Goal: Navigation & Orientation: Find specific page/section

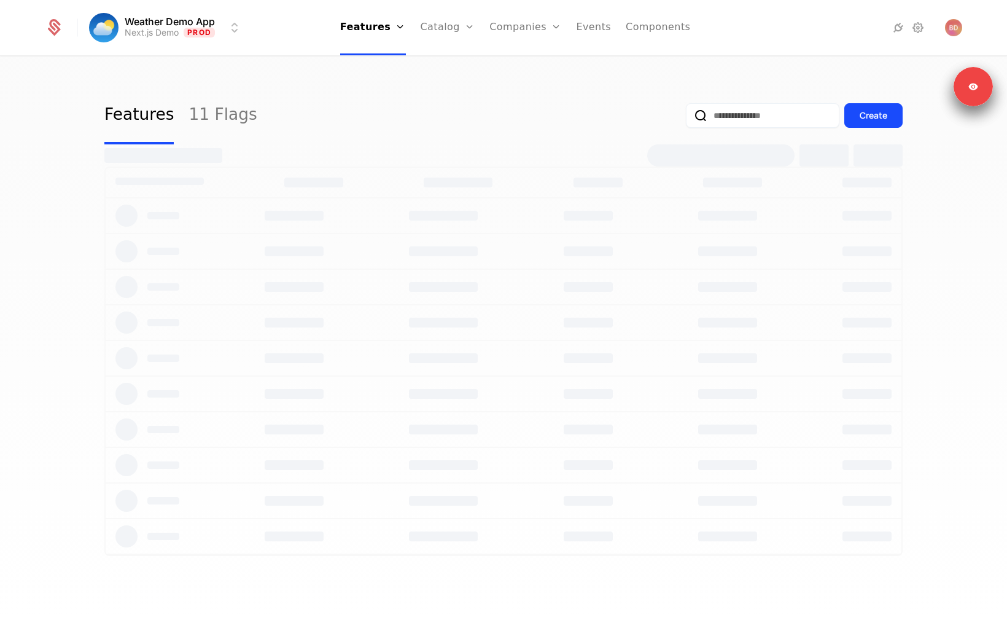
select select "**"
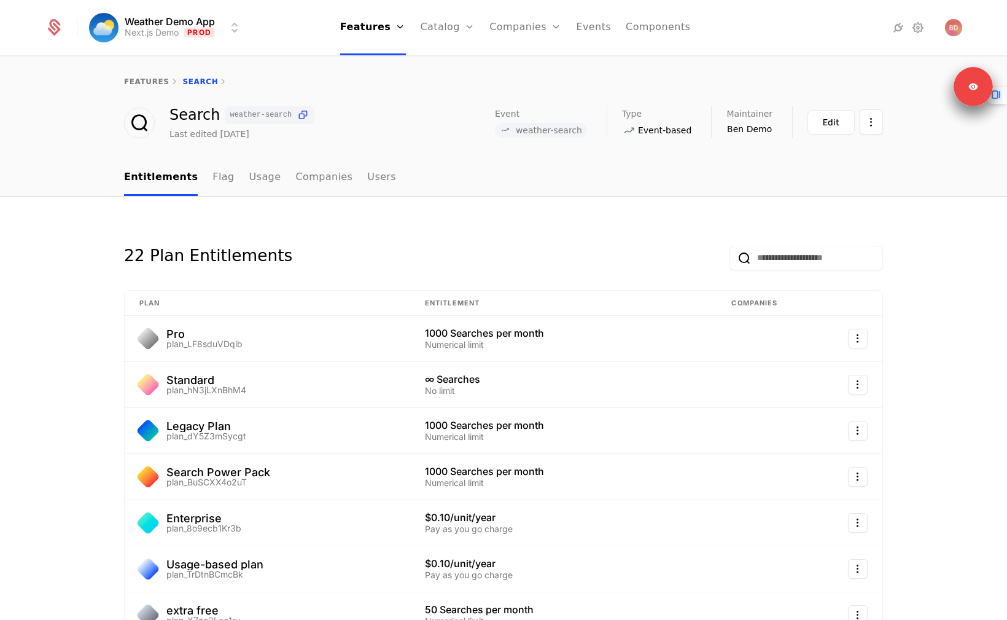
click at [534, 163] on nav "Entitlements Flag Usage Companies Users" at bounding box center [503, 178] width 759 height 36
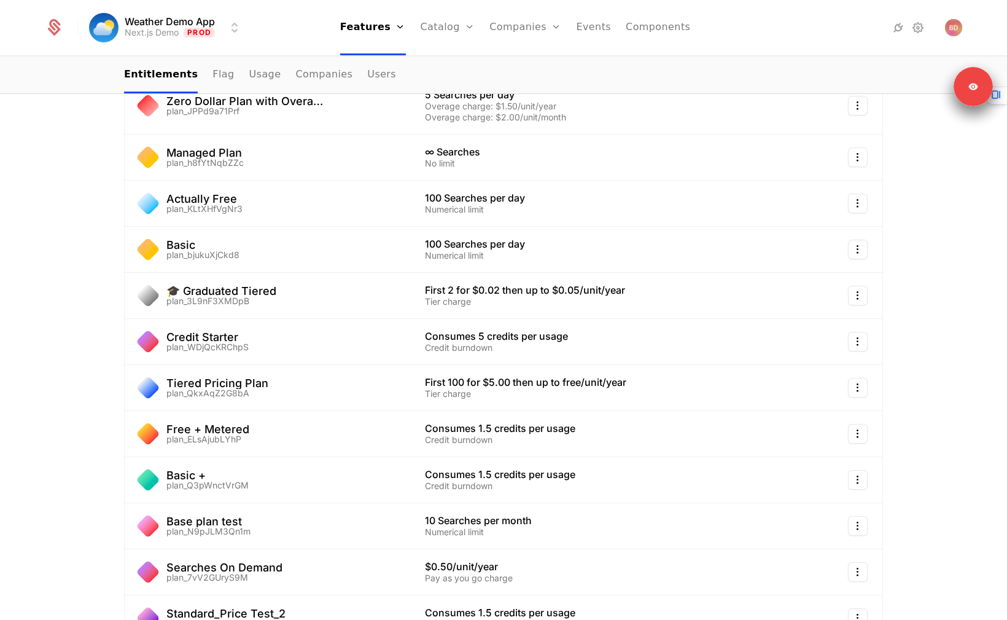
scroll to position [747, 0]
